Goal: Go to known website: Access a specific website the user already knows

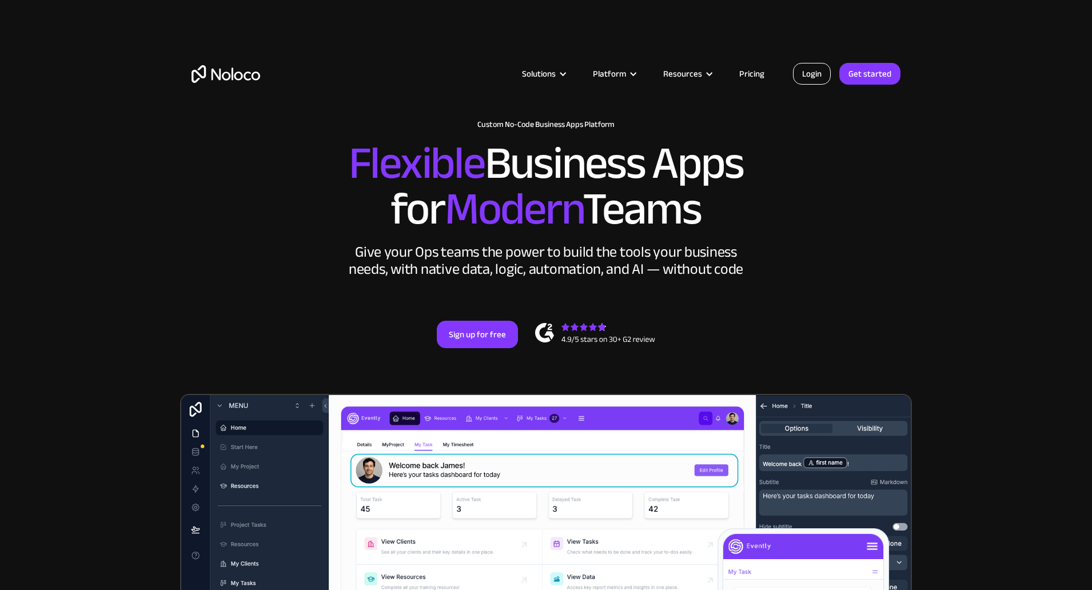
click at [808, 71] on link "Login" at bounding box center [812, 74] width 38 height 22
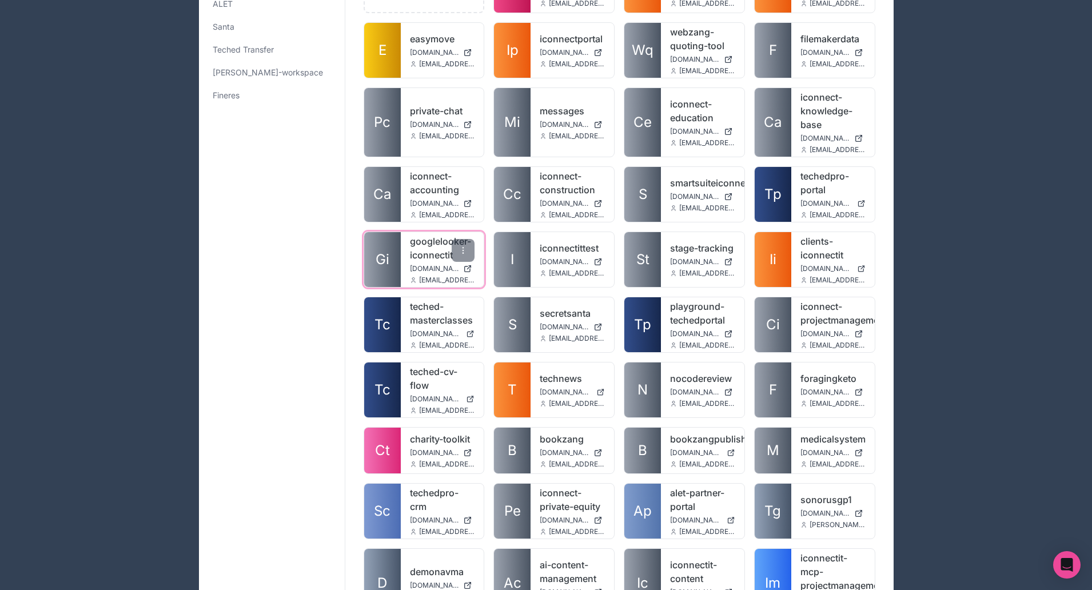
scroll to position [389, 0]
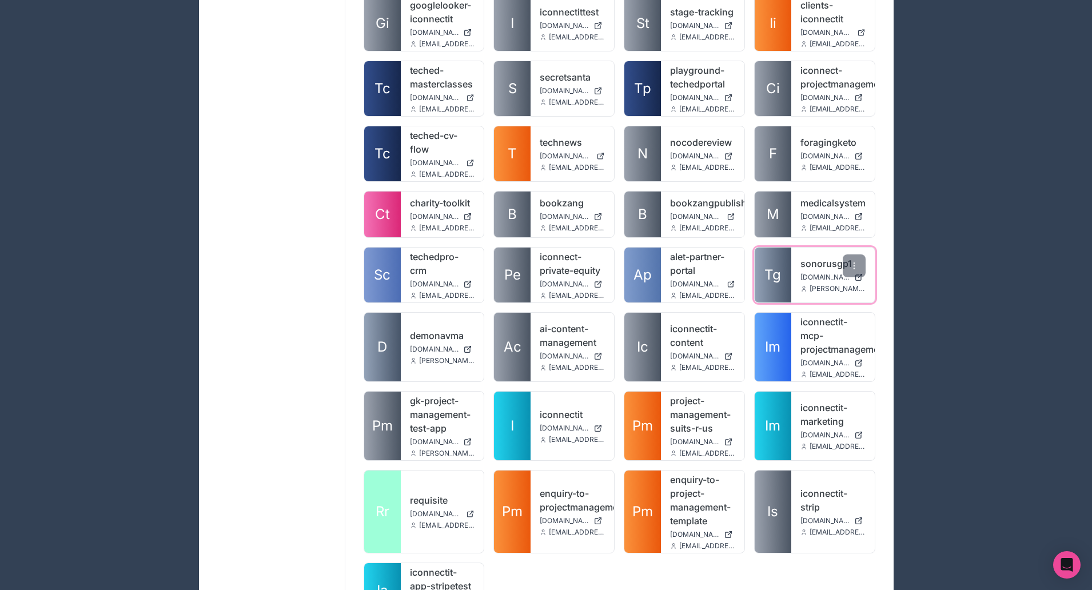
click at [818, 266] on link "sonorusgp1" at bounding box center [832, 264] width 65 height 14
